Goal: Task Accomplishment & Management: Use online tool/utility

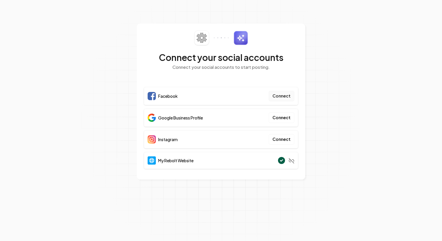
click at [286, 100] on button "Connect" at bounding box center [282, 96] width 26 height 11
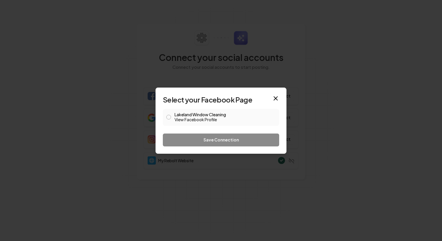
click at [189, 112] on label "Lakeland Window Cleaning View Facebook Profile" at bounding box center [224, 117] width 101 height 10
click at [171, 115] on button "Lakeland Window Cleaning View Facebook Profile" at bounding box center [168, 117] width 5 height 5
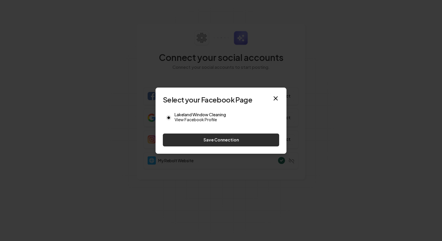
click at [199, 136] on button "Save Connection" at bounding box center [221, 139] width 116 height 13
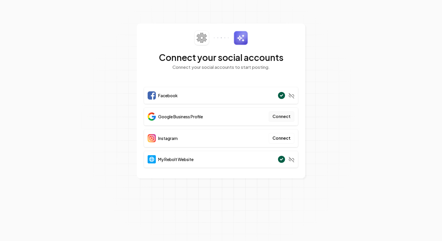
click at [280, 117] on button "Connect" at bounding box center [282, 116] width 26 height 11
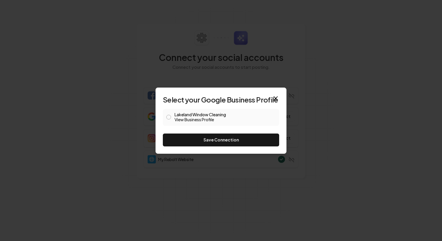
click at [207, 116] on label "Lakeland Window Cleaning View Business Profile" at bounding box center [224, 117] width 101 height 10
click at [171, 116] on button "Lakeland Window Cleaning View Business Profile" at bounding box center [168, 117] width 5 height 5
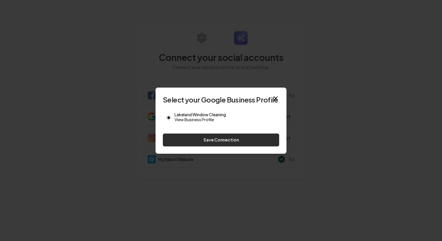
click at [210, 137] on button "Save Connection" at bounding box center [221, 139] width 116 height 13
